Goal: Task Accomplishment & Management: Use online tool/utility

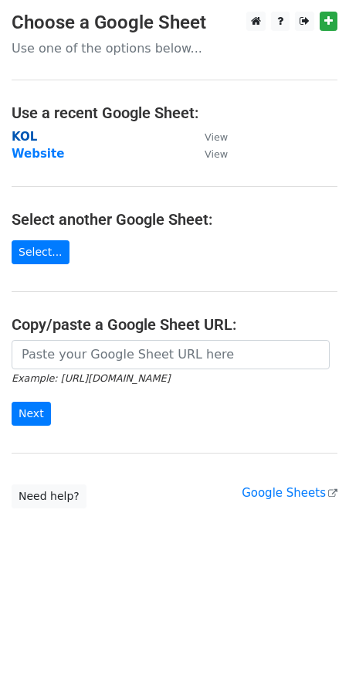
click at [35, 141] on strong "KOL" at bounding box center [24, 137] width 25 height 14
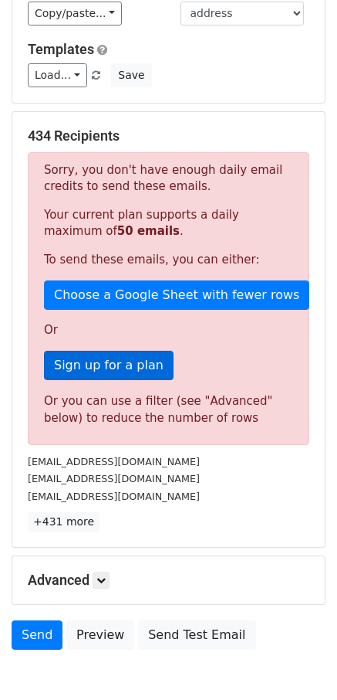
scroll to position [202, 0]
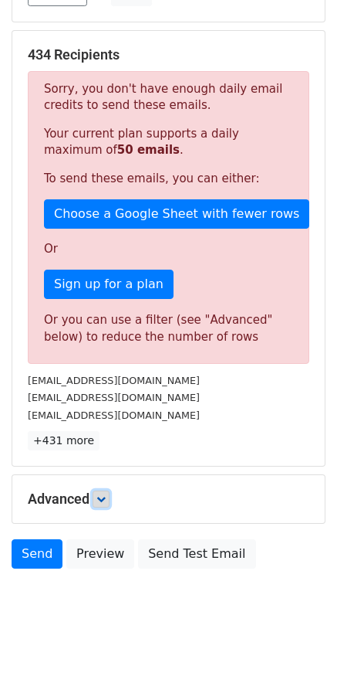
click at [104, 499] on icon at bounding box center [101, 498] width 9 height 9
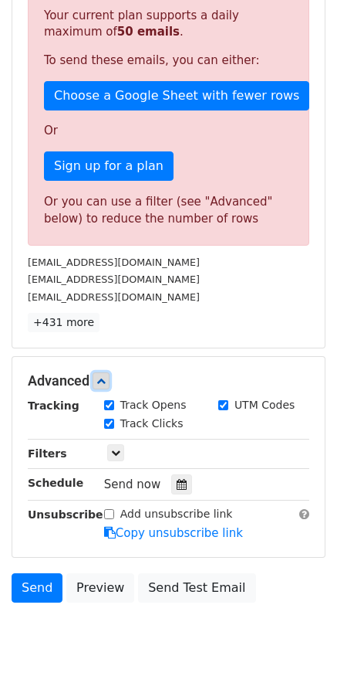
scroll to position [324, 0]
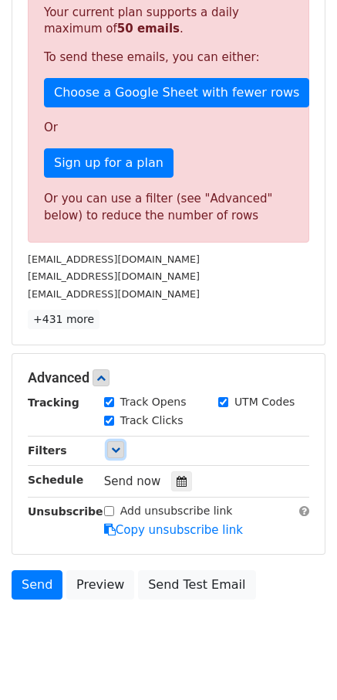
click at [124, 455] on link at bounding box center [115, 449] width 17 height 17
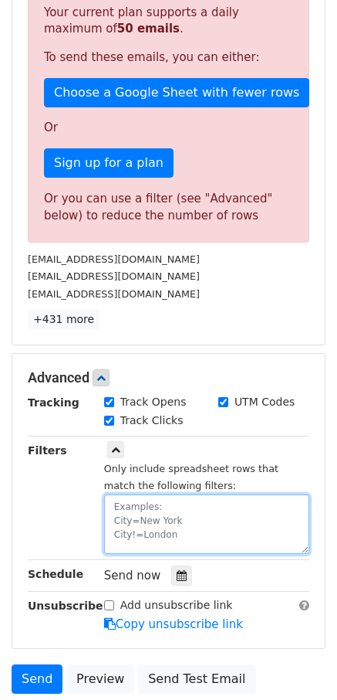
click at [152, 521] on textarea at bounding box center [206, 523] width 205 height 59
paste textarea "date"
paste textarea "[DATE]"
type textarea "date=[DATE]"
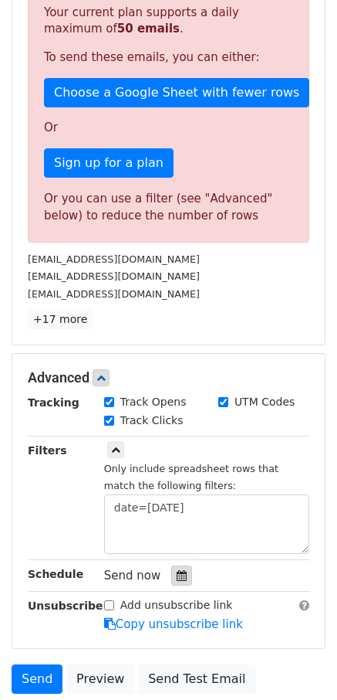
click at [171, 572] on div at bounding box center [181, 575] width 21 height 20
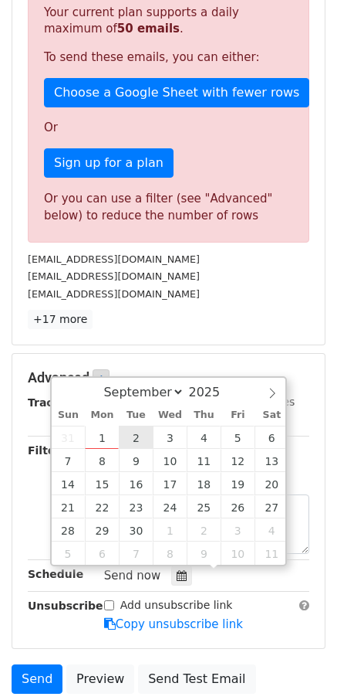
type input "[DATE] 12:00"
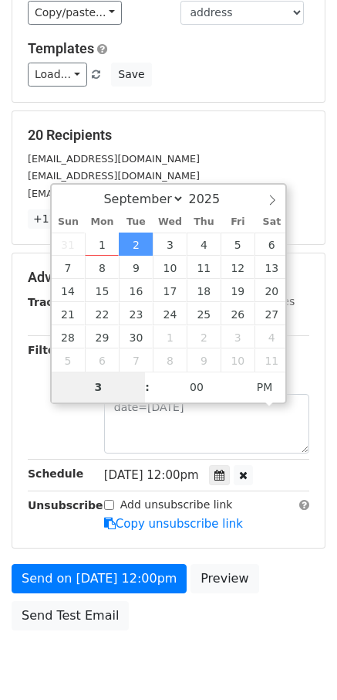
scroll to position [184, 0]
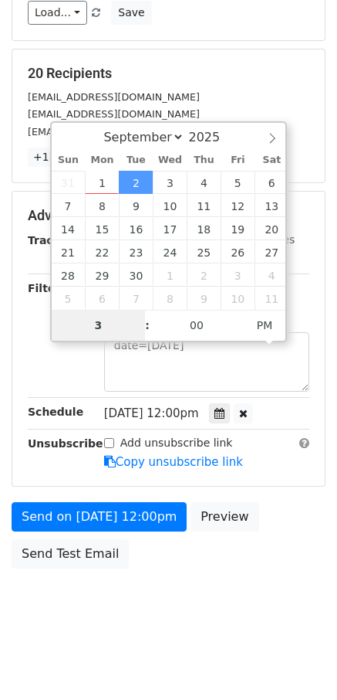
type input "3"
type input "[DATE] 15:00"
type input "03"
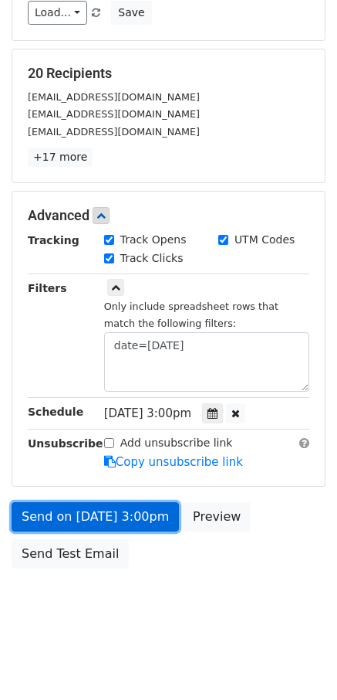
click at [35, 518] on link "Send on [DATE] 3:00pm" at bounding box center [96, 516] width 168 height 29
